Goal: Transaction & Acquisition: Book appointment/travel/reservation

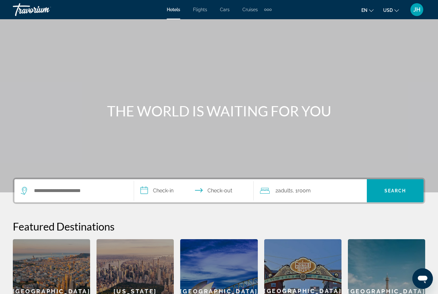
click at [250, 11] on span "Cruises" at bounding box center [249, 9] width 15 height 5
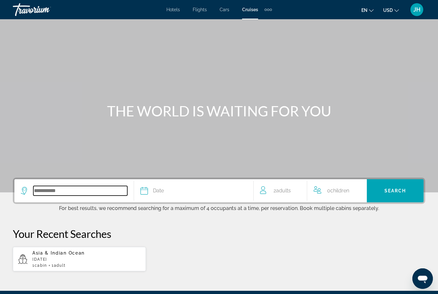
click at [86, 191] on input "Search widget" at bounding box center [80, 191] width 94 height 10
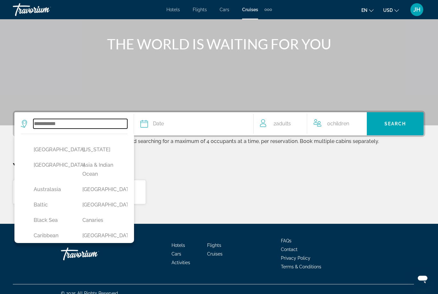
scroll to position [75, 0]
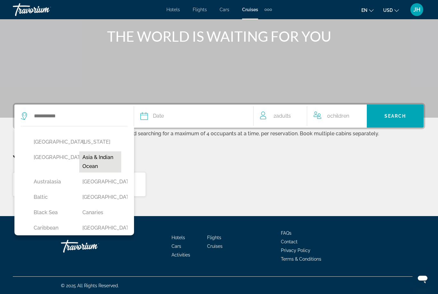
click at [95, 159] on button "Asia & Indian Ocean" at bounding box center [100, 161] width 42 height 21
type input "**********"
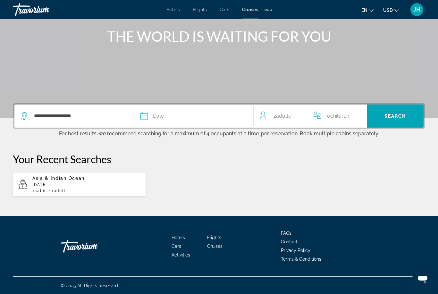
click at [181, 117] on div "Date" at bounding box center [193, 116] width 106 height 9
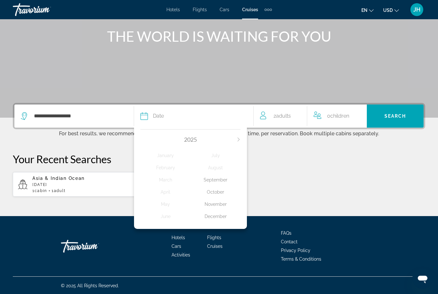
click at [218, 211] on div "December" at bounding box center [215, 217] width 50 height 12
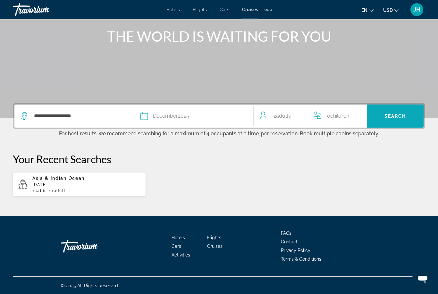
click at [402, 115] on span "Search" at bounding box center [395, 115] width 22 height 5
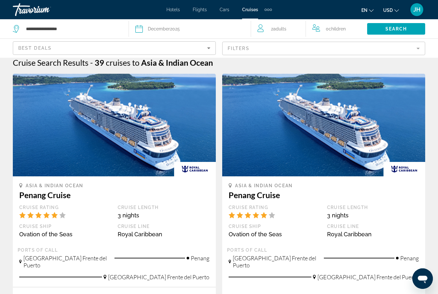
scroll to position [15, 0]
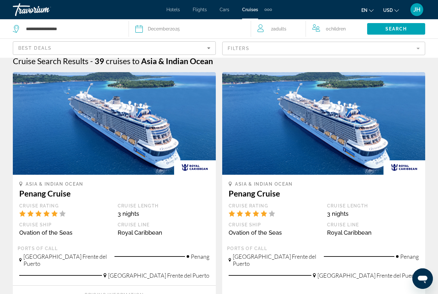
click at [424, 50] on mat-form-field "Filters" at bounding box center [323, 48] width 203 height 13
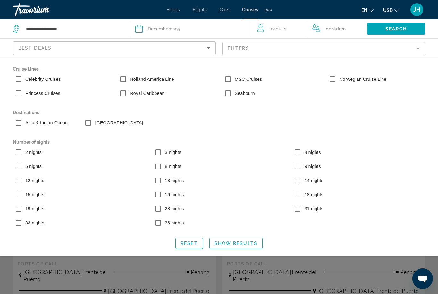
click at [404, 46] on mat-form-field "Filters" at bounding box center [323, 48] width 203 height 13
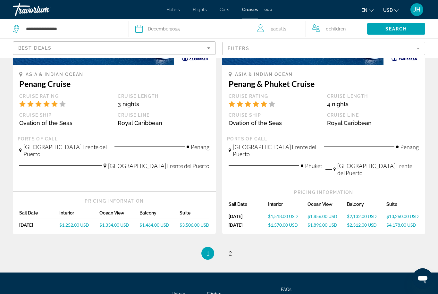
scroll to position [687, 0]
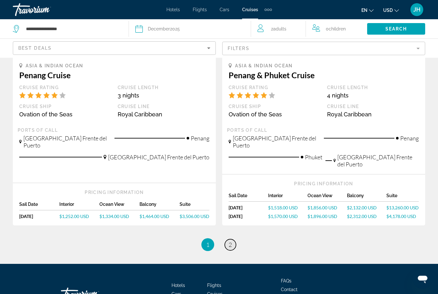
click at [233, 239] on link "page 2" at bounding box center [230, 244] width 11 height 11
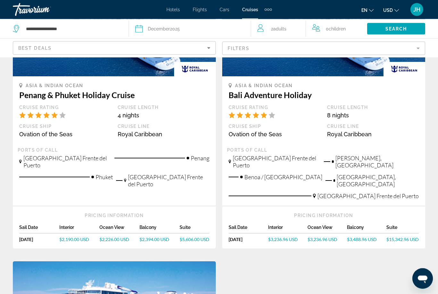
scroll to position [394, 0]
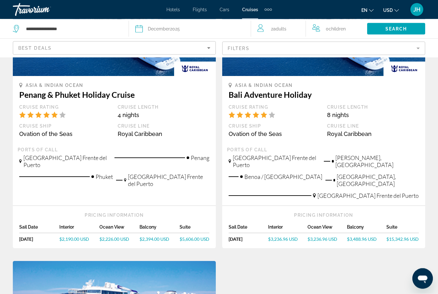
click at [363, 237] on span "$3,488.96 USD" at bounding box center [362, 239] width 30 height 5
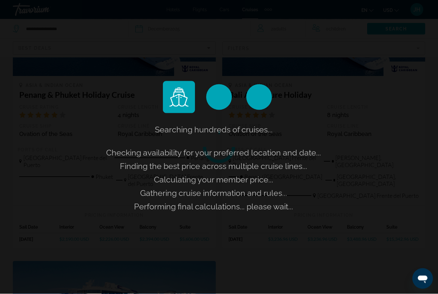
scroll to position [395, 0]
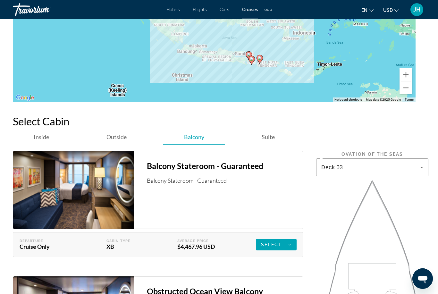
scroll to position [1022, 0]
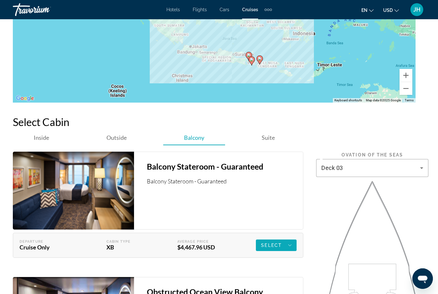
click at [279, 243] on span "Select" at bounding box center [271, 245] width 21 height 5
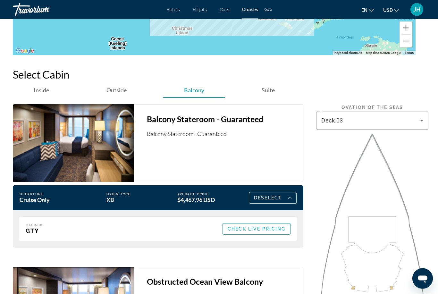
scroll to position [1067, 0]
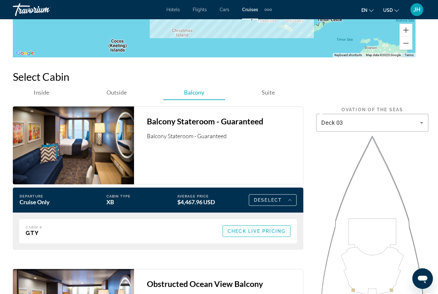
click at [262, 223] on span "Main content" at bounding box center [256, 230] width 67 height 15
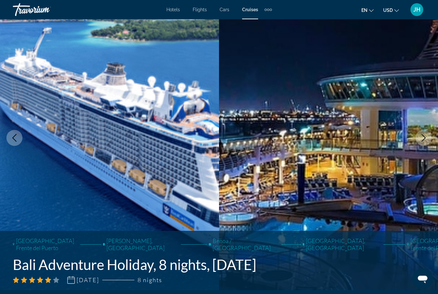
scroll to position [0, 0]
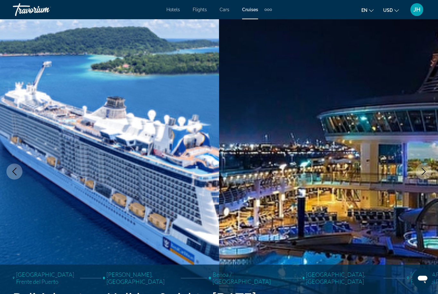
click at [420, 9] on span "JH" at bounding box center [416, 9] width 7 height 6
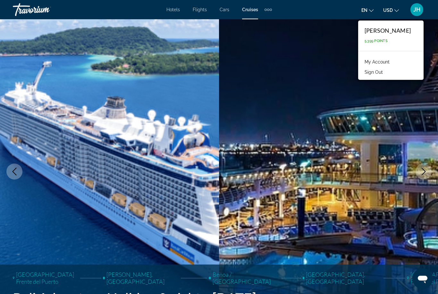
click at [386, 75] on button "Sign Out" at bounding box center [373, 72] width 25 height 8
